Goal: Find specific page/section: Find specific page/section

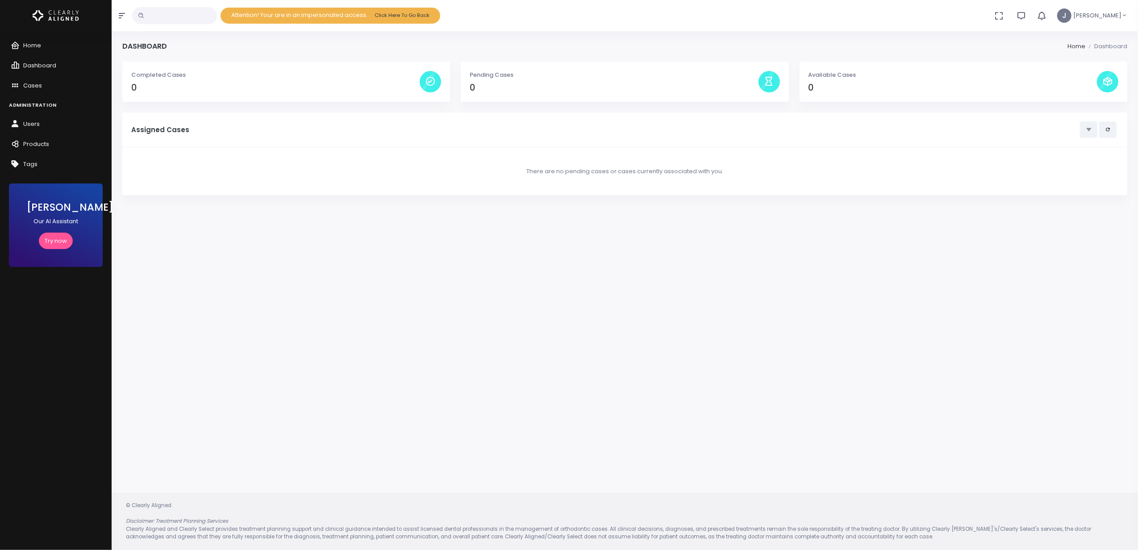
click at [150, 18] on input "text" at bounding box center [174, 15] width 85 height 17
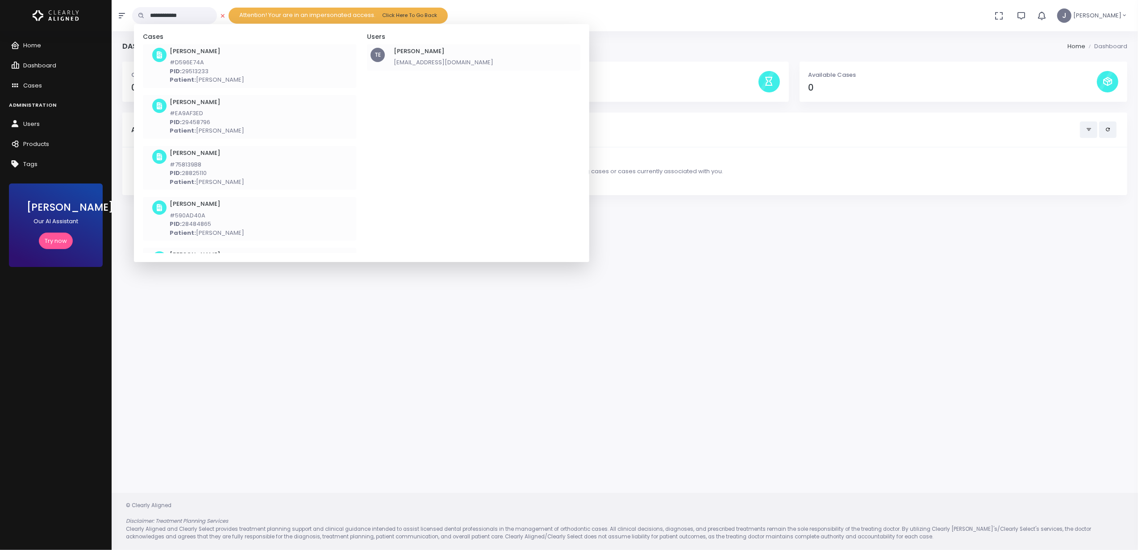
type input "**********"
click at [450, 63] on p "[EMAIL_ADDRESS][DOMAIN_NAME]" at bounding box center [444, 62] width 100 height 9
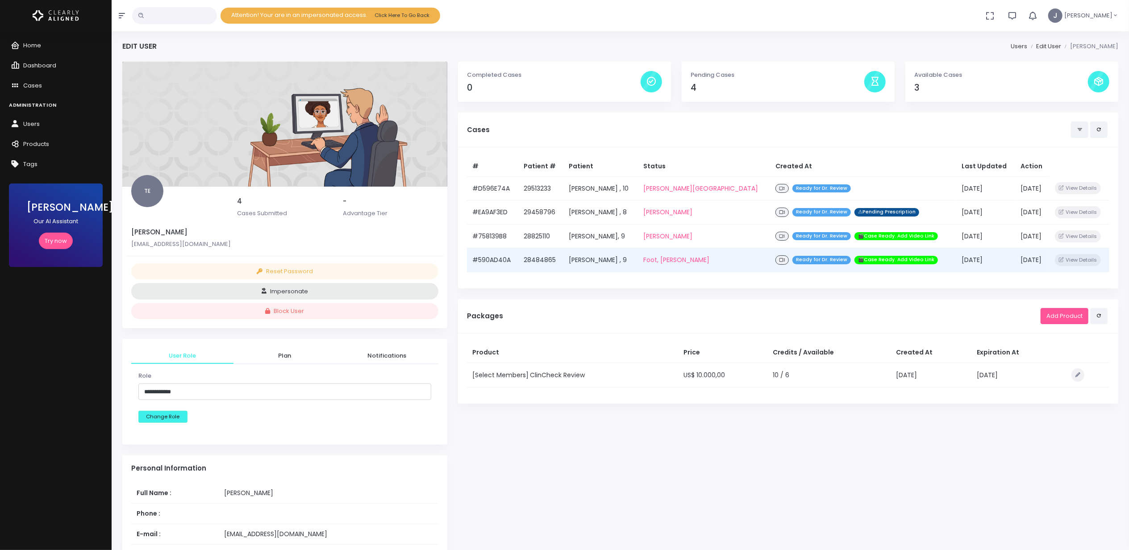
click at [775, 259] on span at bounding box center [781, 259] width 13 height 9
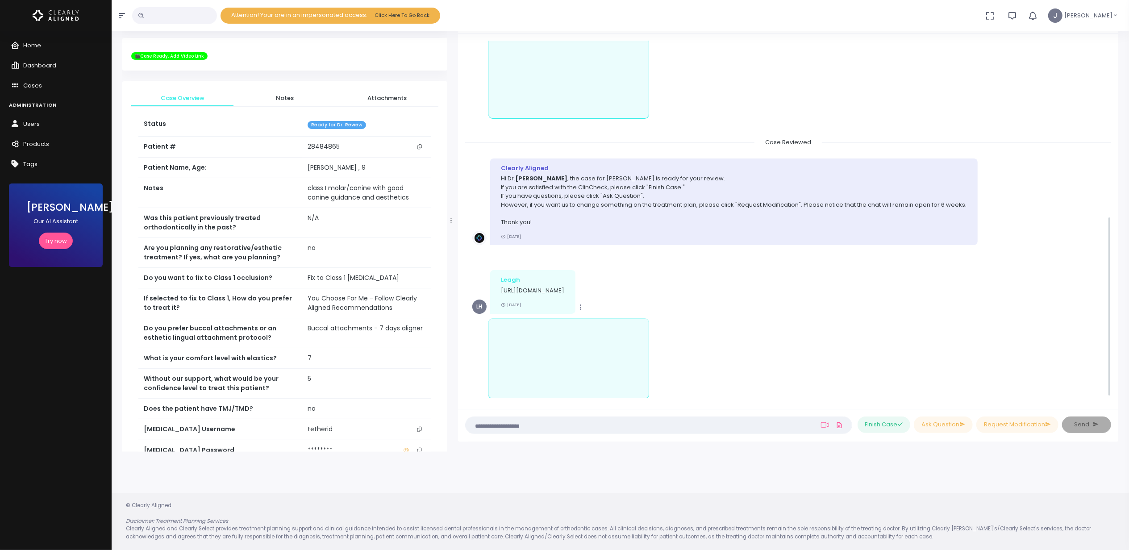
scroll to position [350, 0]
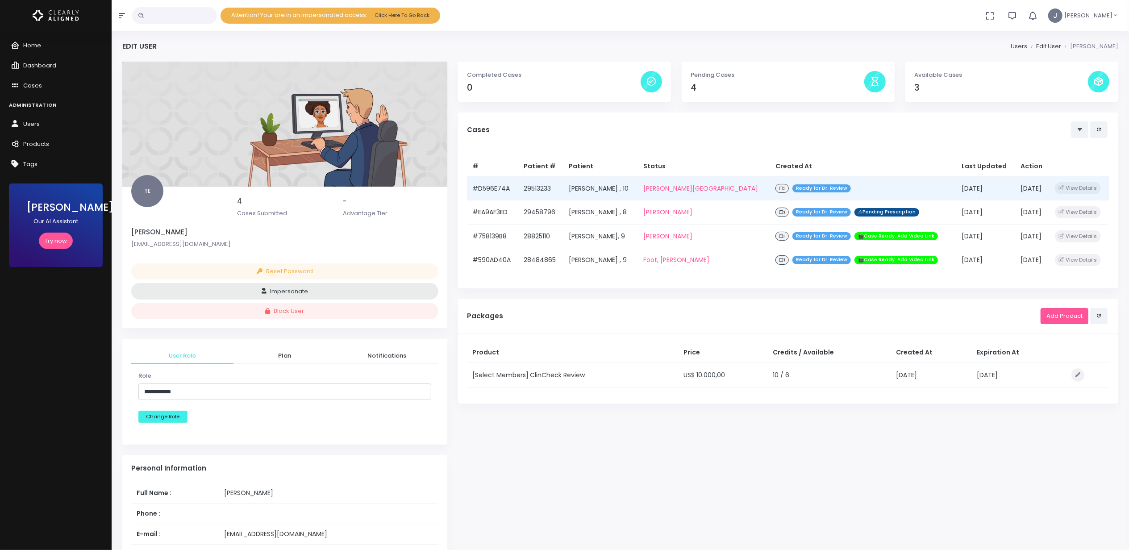
click at [775, 184] on div "Ready for Dr. Review" at bounding box center [862, 188] width 175 height 13
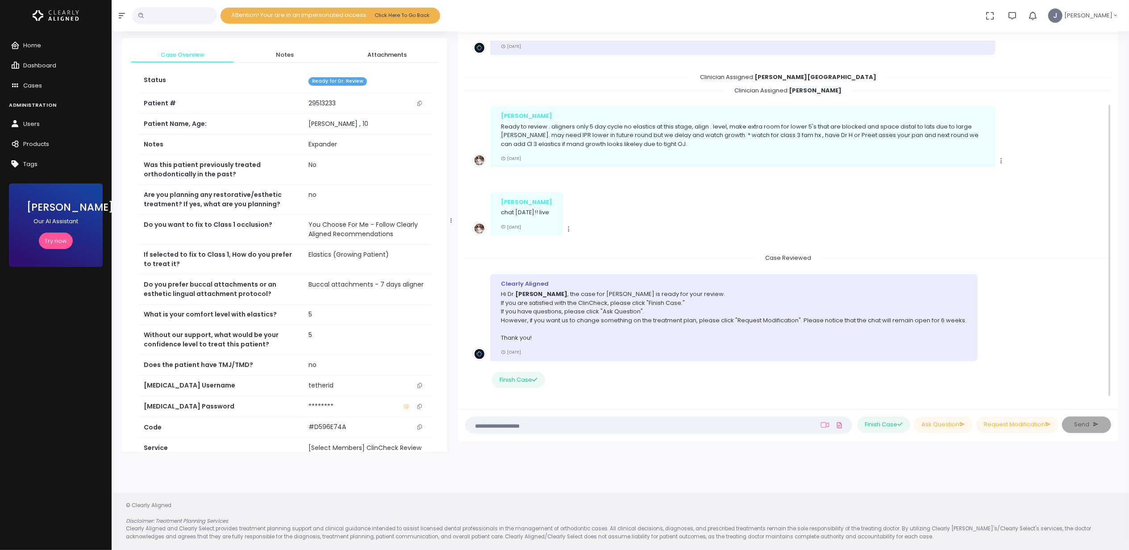
scroll to position [77, 0]
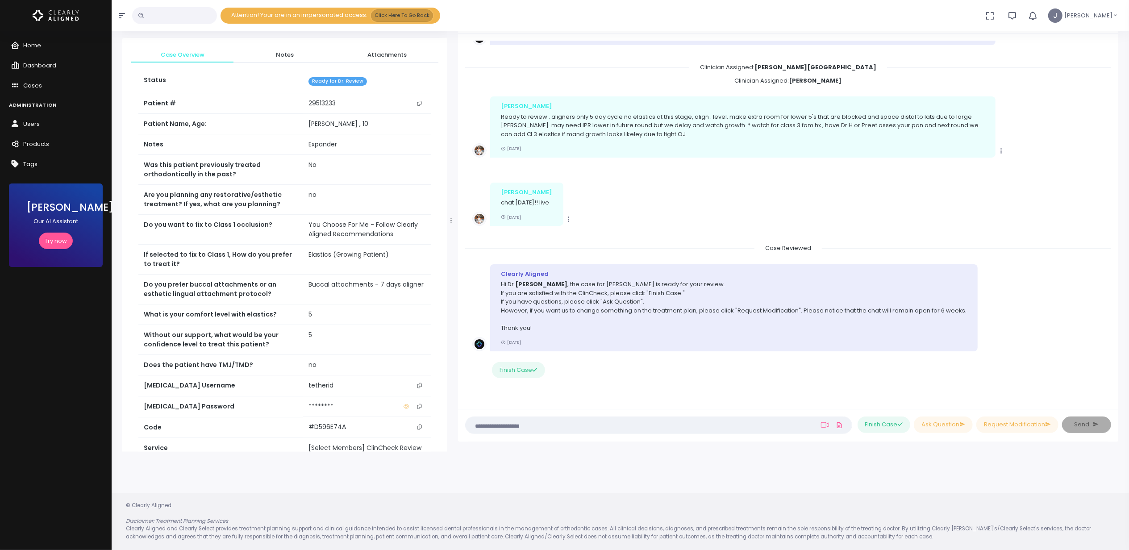
click at [433, 14] on button "Click Here To Go Back" at bounding box center [402, 15] width 62 height 12
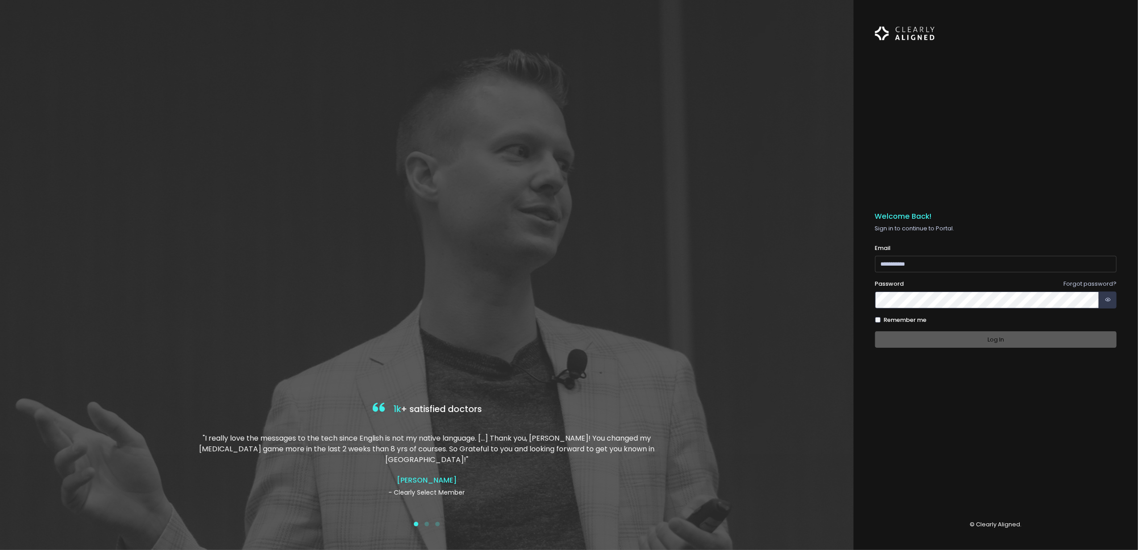
type input "**********"
click at [973, 331] on div "Log In" at bounding box center [995, 339] width 241 height 17
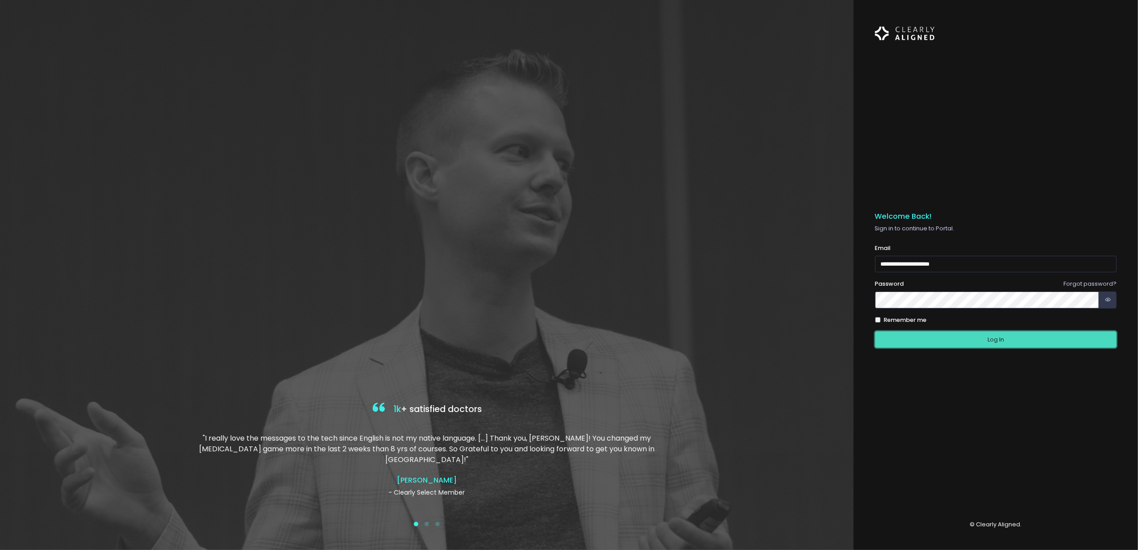
click at [996, 336] on button "Log In" at bounding box center [995, 339] width 241 height 17
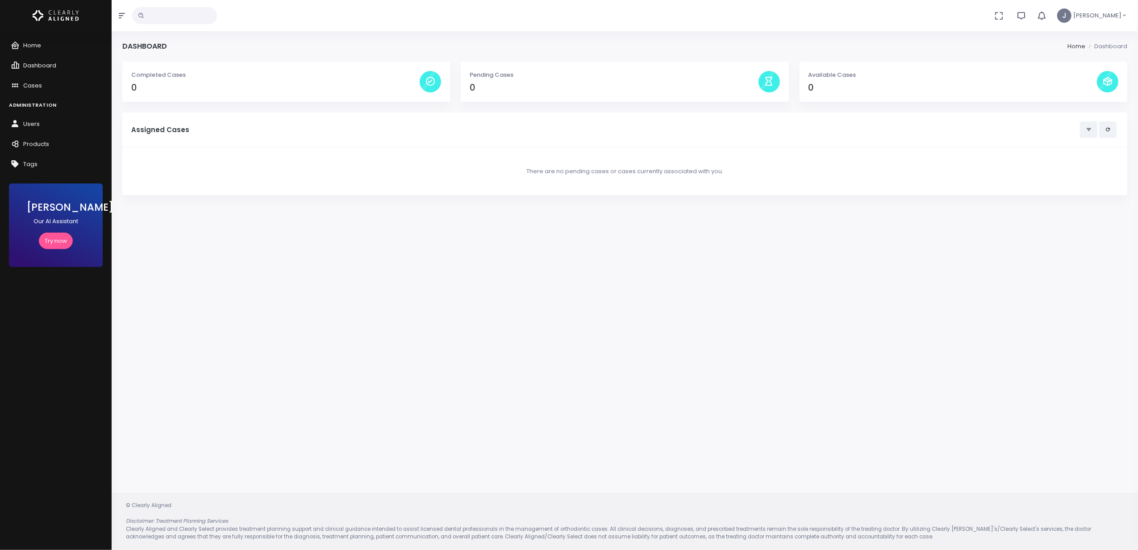
click at [177, 15] on input "text" at bounding box center [174, 15] width 85 height 17
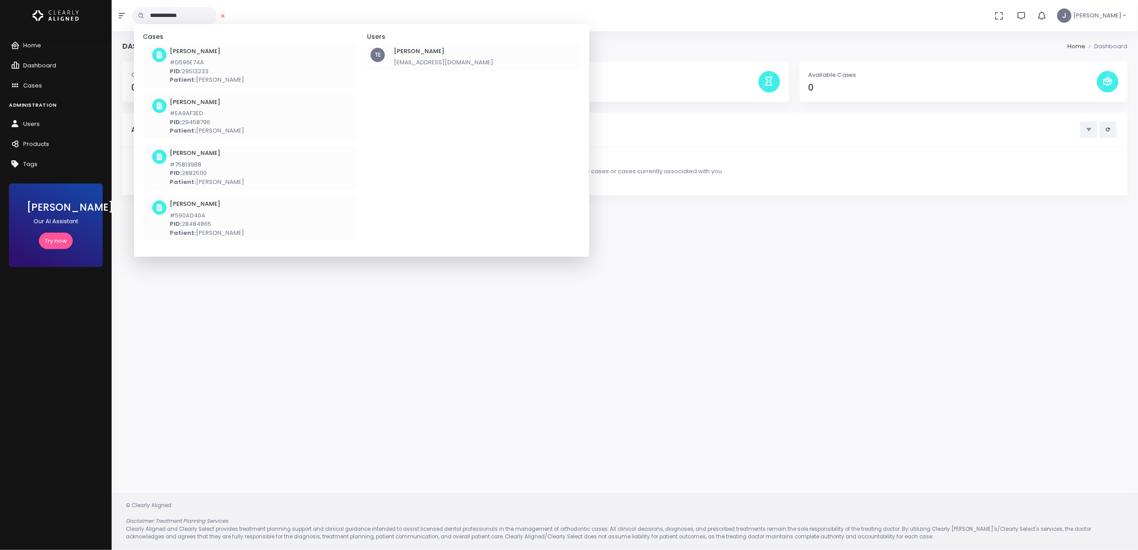
type input "**********"
click at [426, 56] on div "[PERSON_NAME] [EMAIL_ADDRESS][DOMAIN_NAME]" at bounding box center [444, 57] width 100 height 19
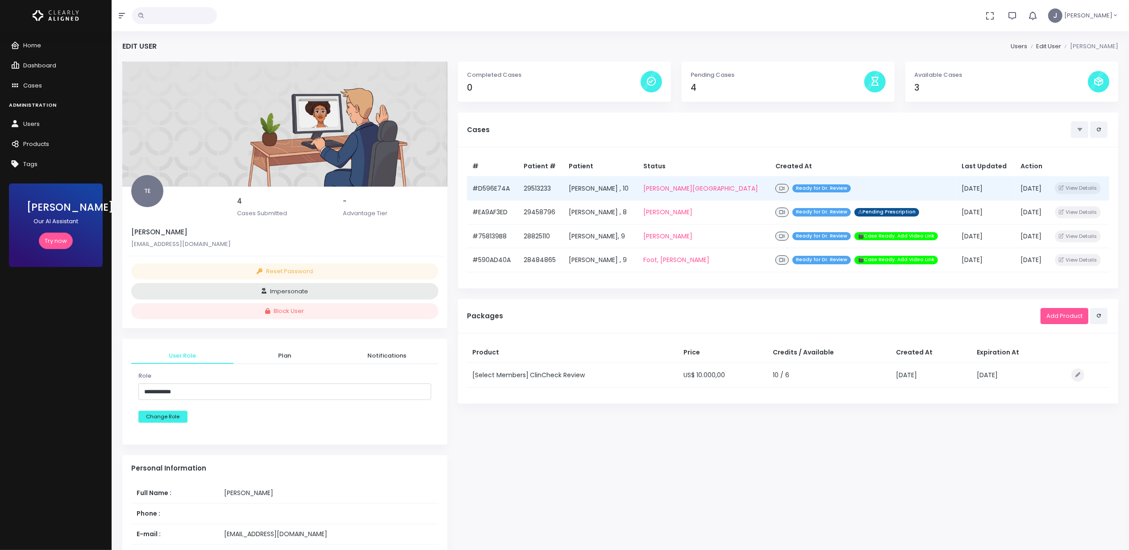
click at [779, 190] on icon at bounding box center [781, 188] width 5 height 5
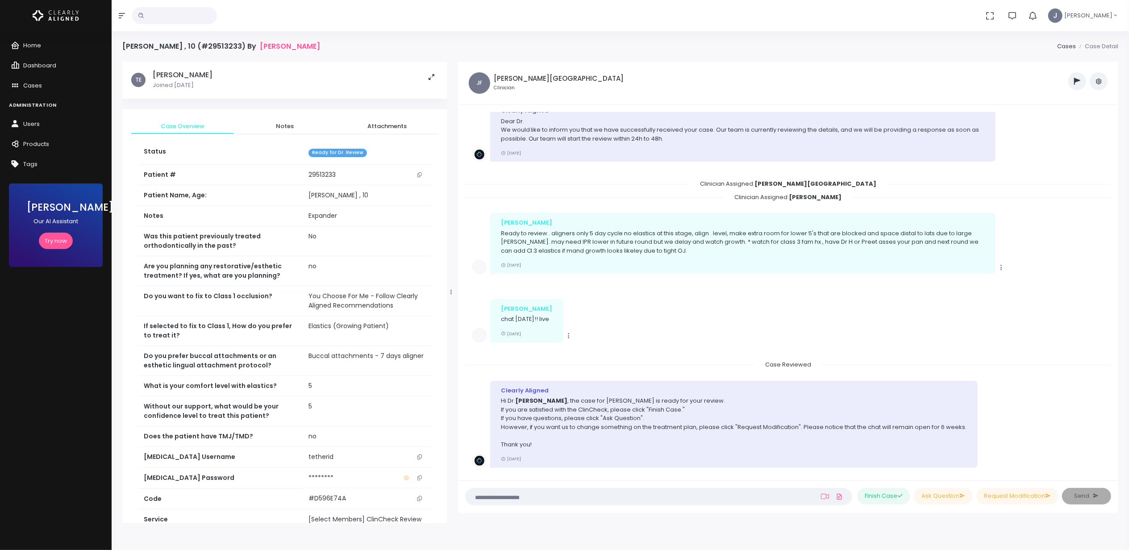
scroll to position [74, 0]
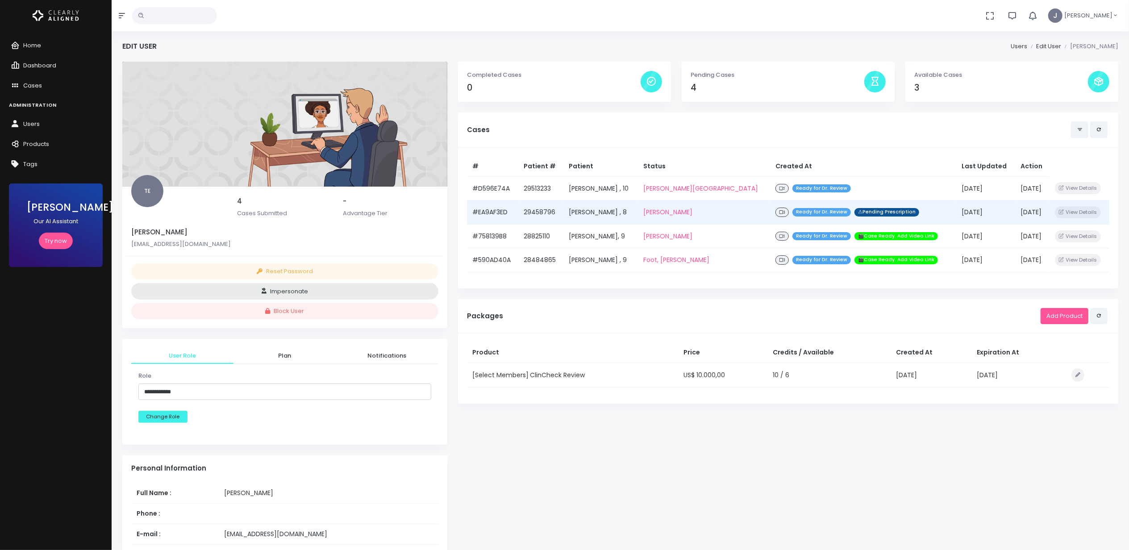
click at [775, 212] on span at bounding box center [781, 212] width 13 height 9
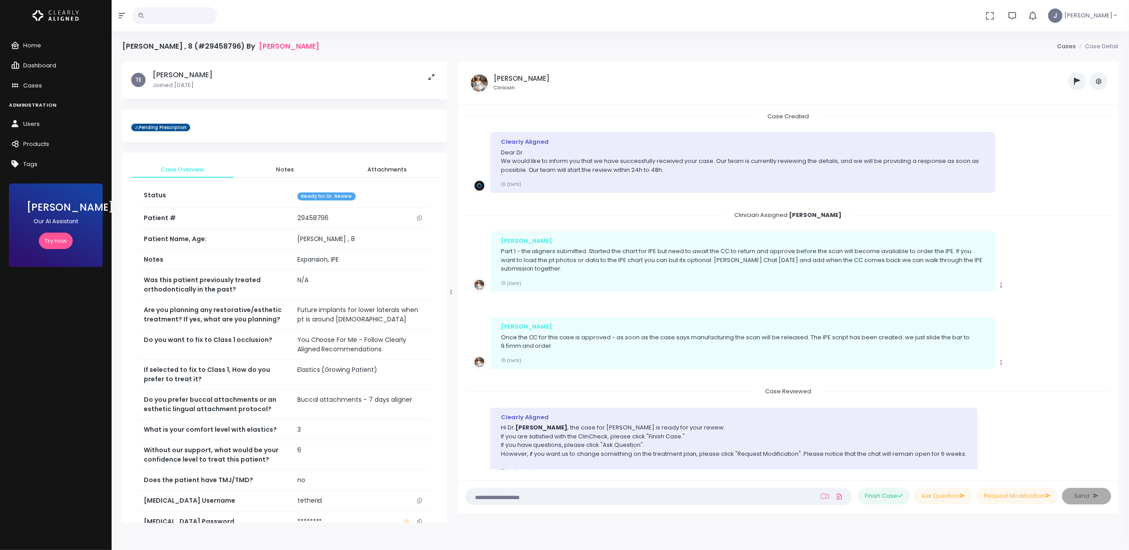
scroll to position [73, 0]
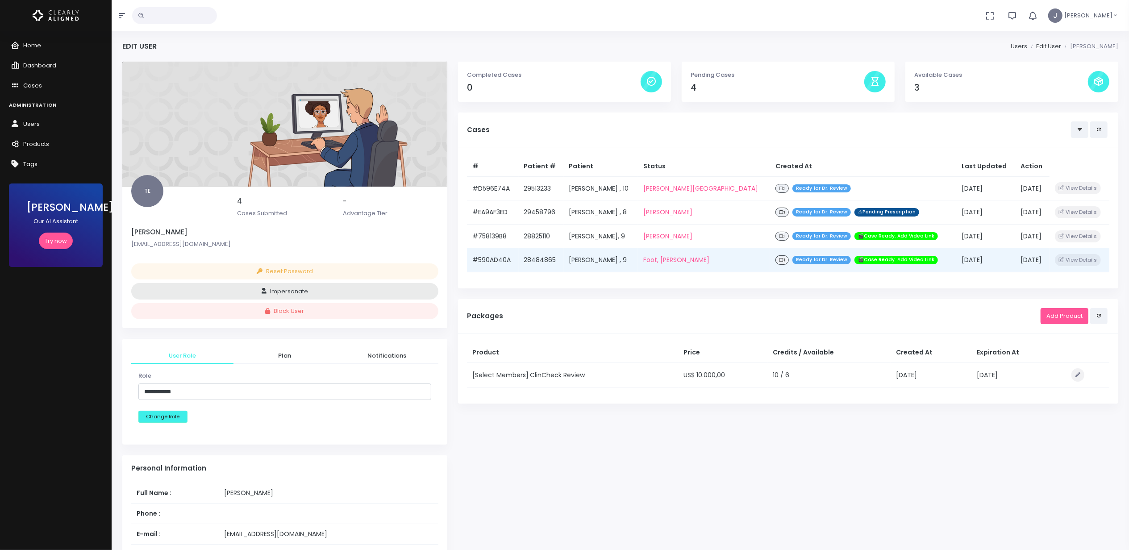
click at [861, 263] on span "🎬Case Ready. Add Video Link" at bounding box center [895, 260] width 83 height 8
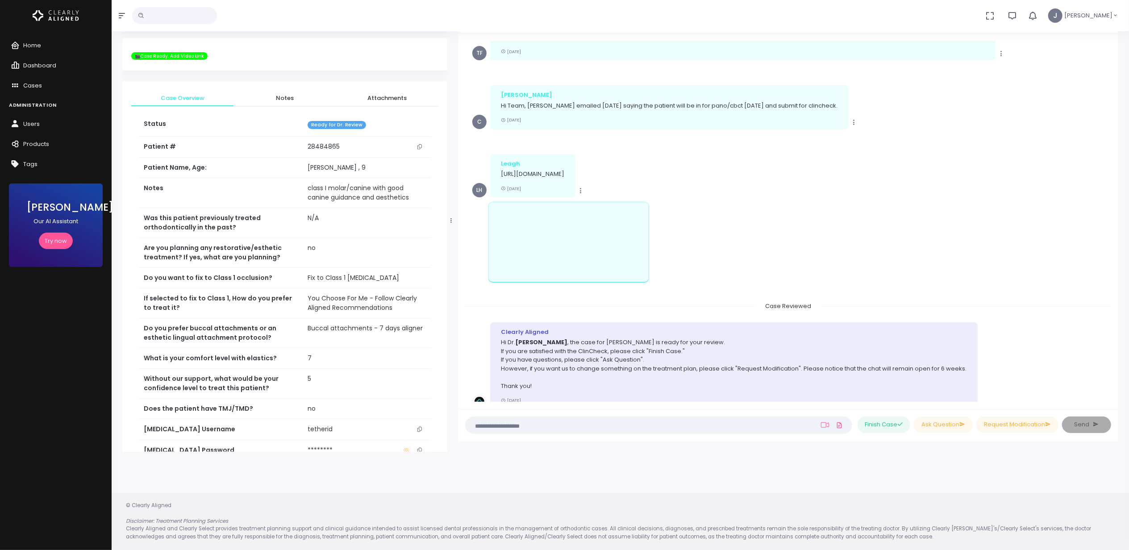
scroll to position [168, 0]
